Goal: Check status: Check status

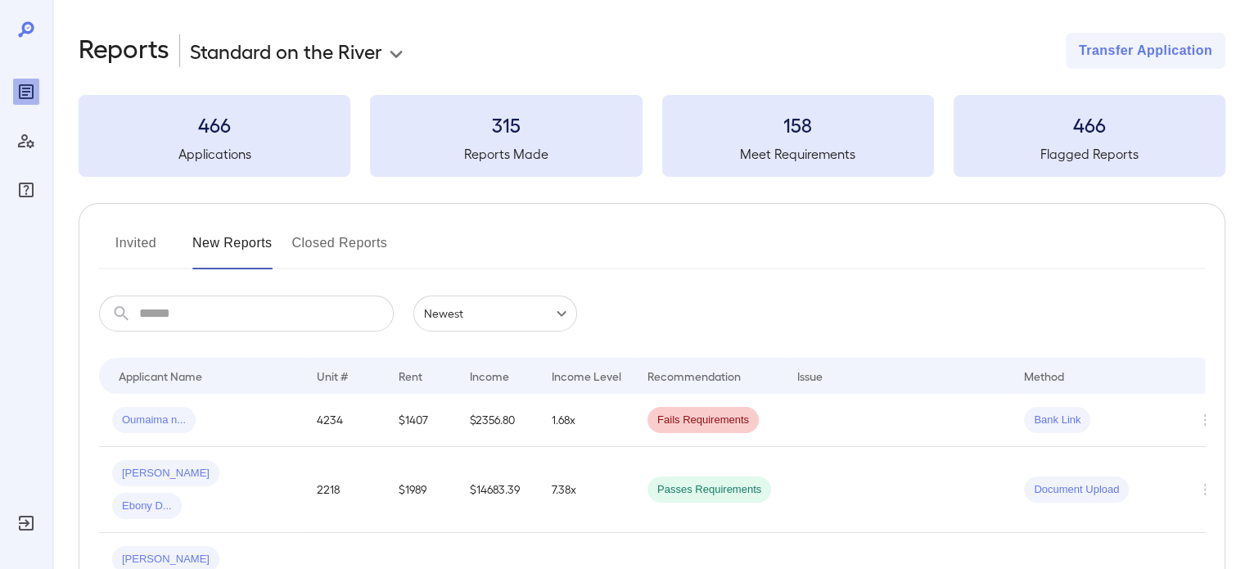
click at [360, 241] on button "Closed Reports" at bounding box center [340, 249] width 96 height 39
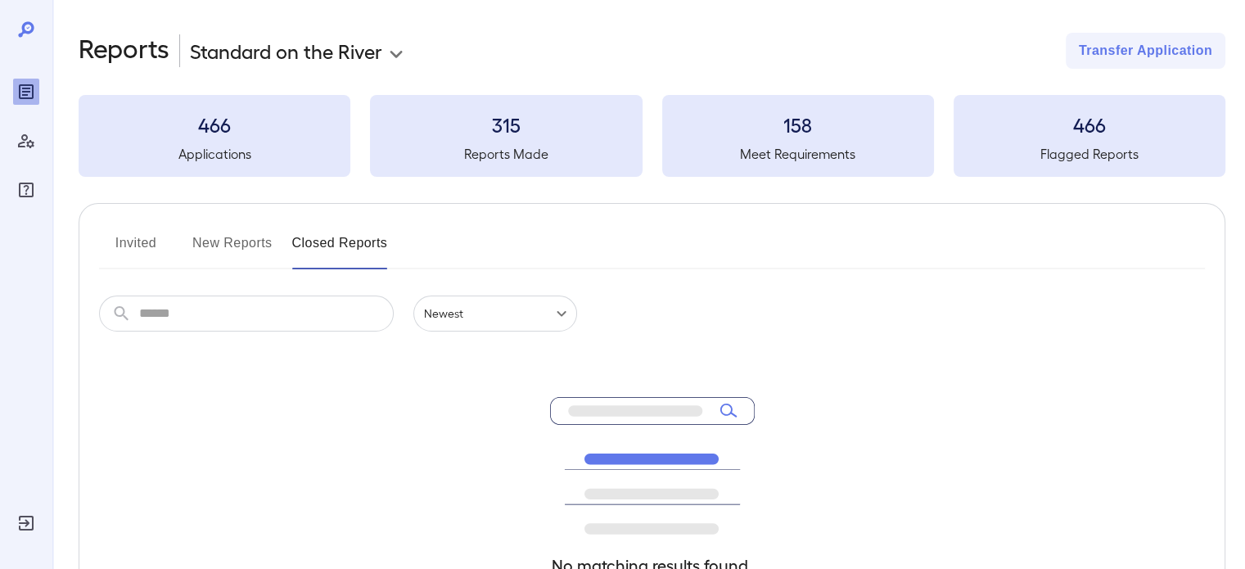
click at [216, 246] on button "New Reports" at bounding box center [232, 249] width 80 height 39
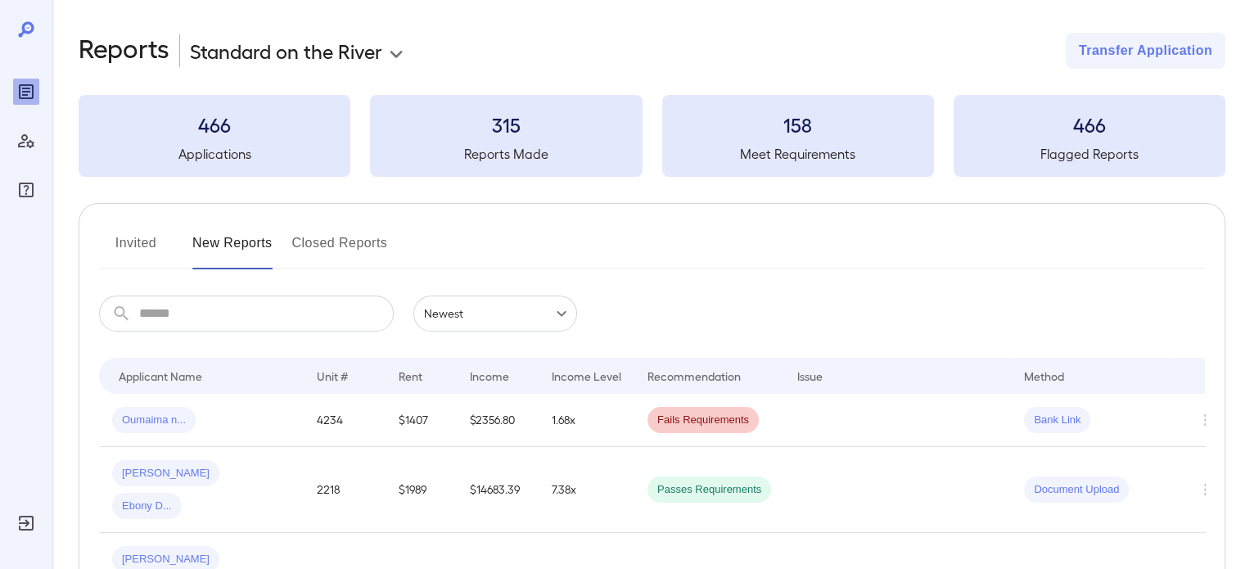
click at [151, 257] on button "Invited" at bounding box center [136, 249] width 74 height 39
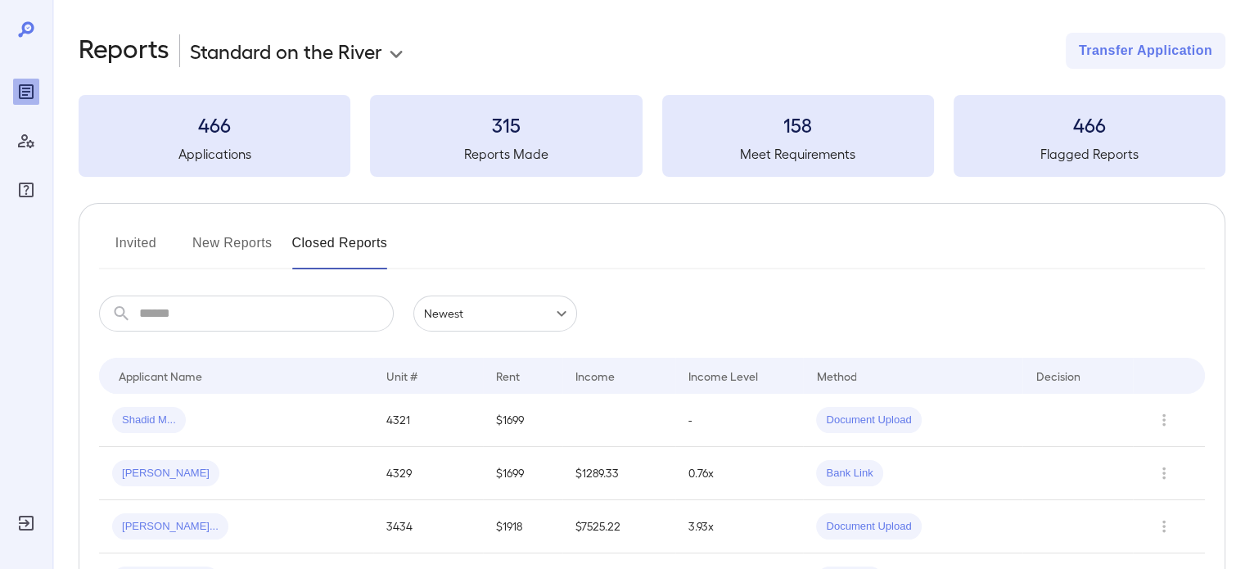
click at [226, 250] on button "New Reports" at bounding box center [232, 249] width 80 height 39
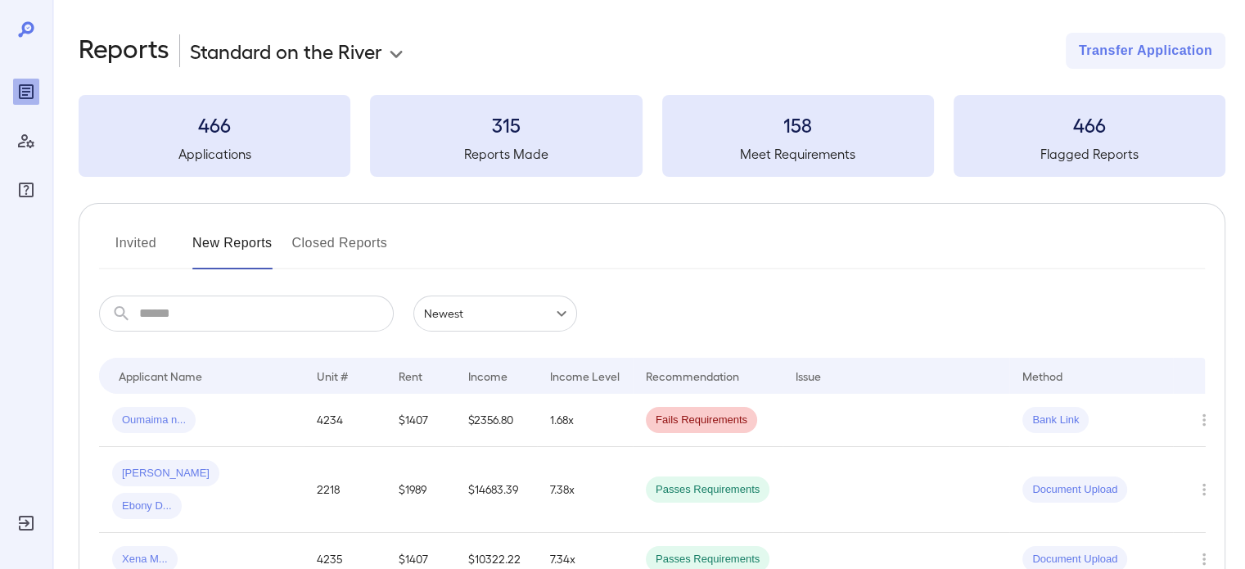
click at [230, 314] on input "text" at bounding box center [266, 314] width 255 height 36
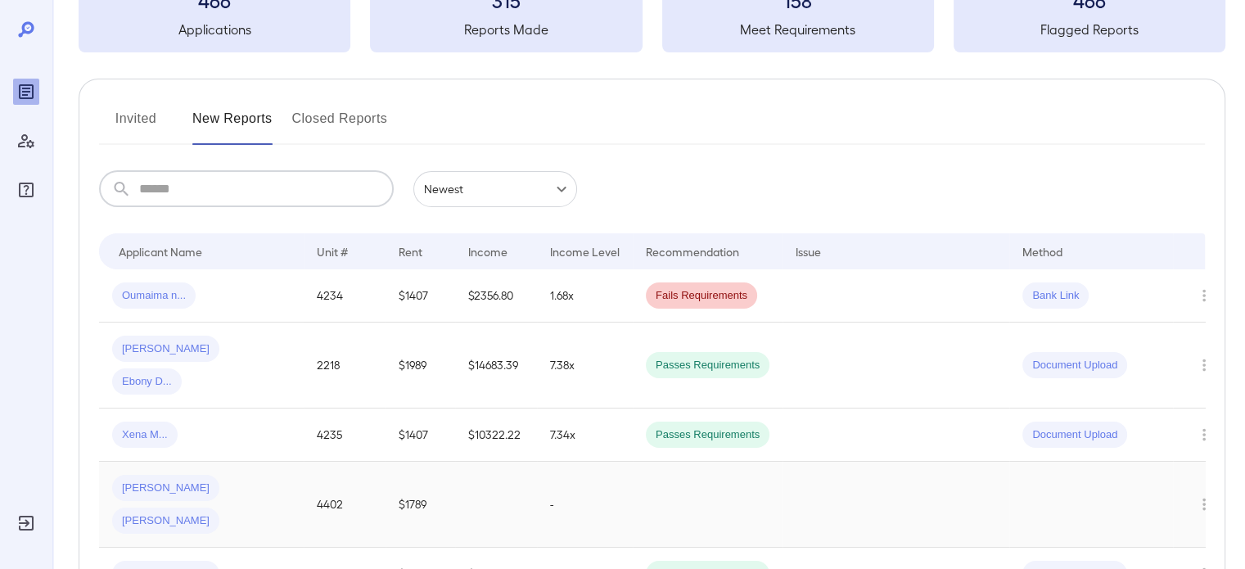
scroll to position [246, 0]
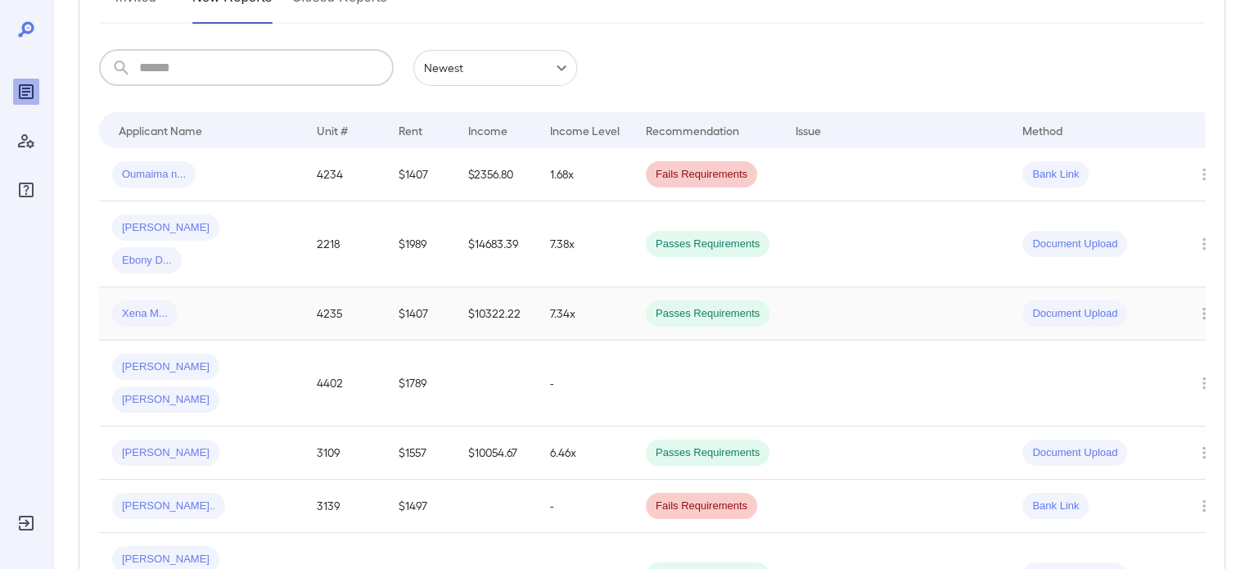
click at [394, 287] on td "$1407" at bounding box center [421, 313] width 70 height 53
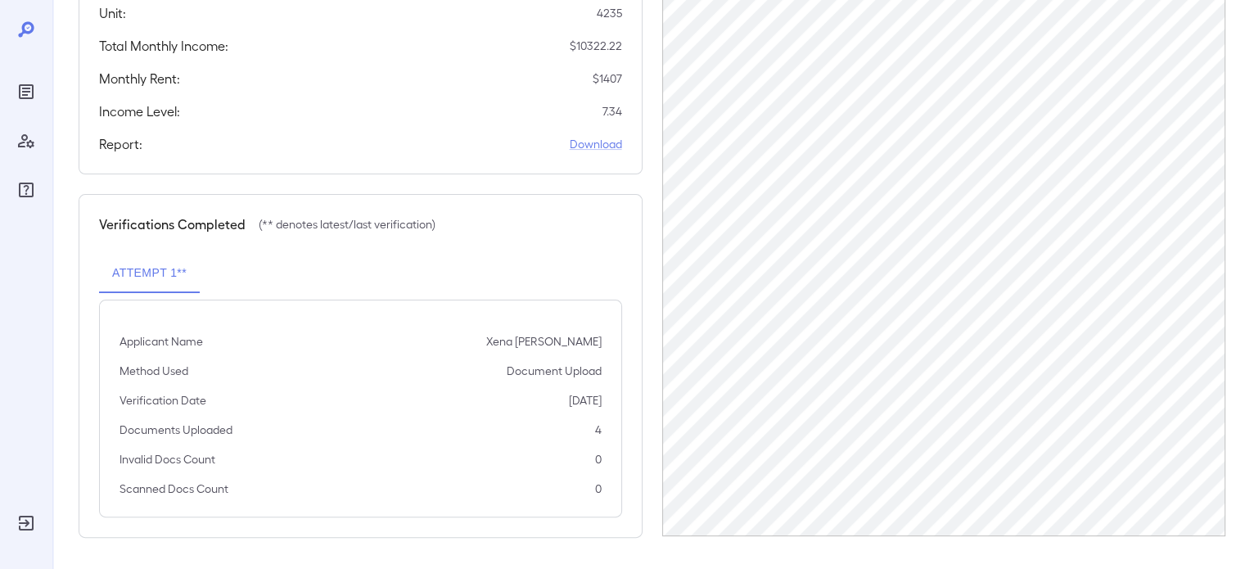
scroll to position [12, 0]
